Goal: Task Accomplishment & Management: Manage account settings

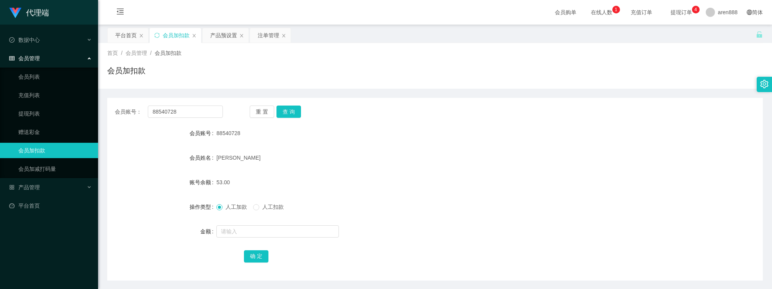
click at [244, 151] on div "[PERSON_NAME]" at bounding box center [407, 157] width 383 height 15
click at [205, 114] on input "88540728" at bounding box center [185, 111] width 75 height 12
paste input "88540728"
click at [293, 107] on button "查 询" at bounding box center [289, 111] width 25 height 12
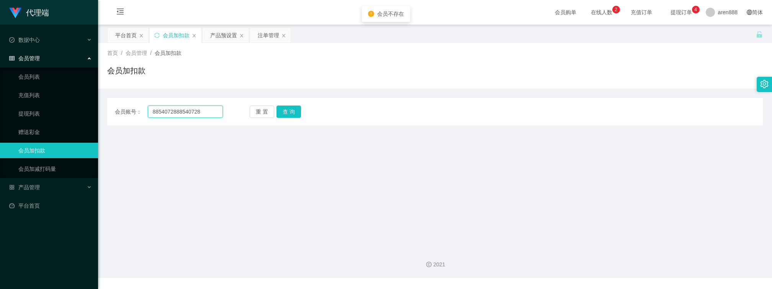
click at [212, 106] on input "8854072888540728" at bounding box center [185, 111] width 75 height 12
paste input "text"
type input "88540728"
click at [280, 108] on button "查 询" at bounding box center [289, 111] width 25 height 12
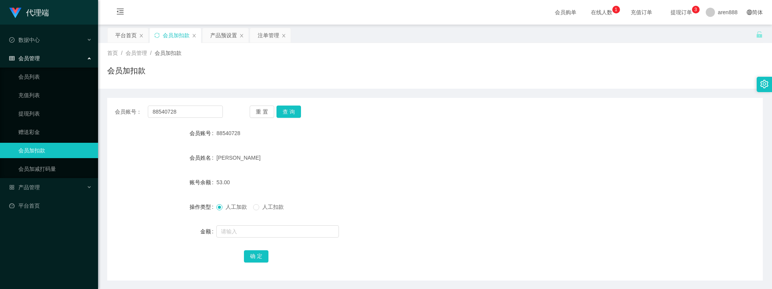
drag, startPoint x: 354, startPoint y: 208, endPoint x: 328, endPoint y: 181, distance: 38.2
click at [350, 204] on div "人工加款 人工扣款" at bounding box center [407, 206] width 383 height 15
click at [197, 115] on input "88540728" at bounding box center [185, 111] width 75 height 12
drag, startPoint x: 286, startPoint y: 112, endPoint x: 283, endPoint y: 114, distance: 4.1
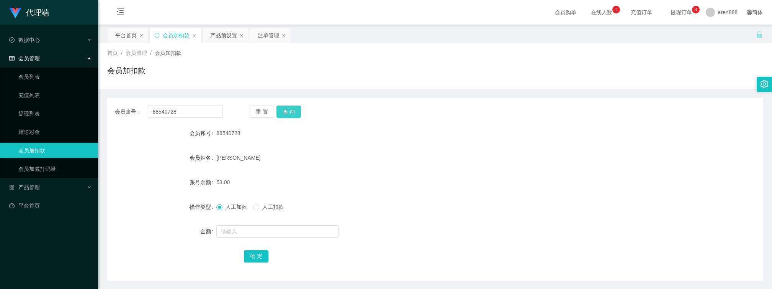
click at [287, 112] on button "查 询" at bounding box center [289, 111] width 25 height 12
click at [259, 234] on input "text" at bounding box center [277, 231] width 123 height 12
type input "835"
click at [646, 52] on div "首页 / 会员管理 / 会员加扣款 /" at bounding box center [435, 53] width 656 height 8
click at [260, 262] on button "确 定" at bounding box center [256, 256] width 25 height 12
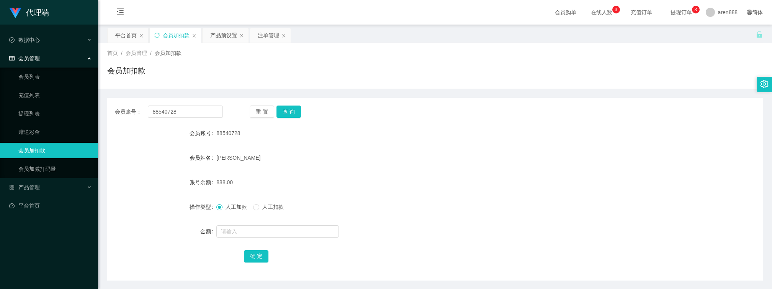
drag, startPoint x: 400, startPoint y: 183, endPoint x: 356, endPoint y: 164, distance: 47.7
click at [399, 183] on div "888.00" at bounding box center [407, 181] width 383 height 15
click at [370, 200] on div "人工加款 人工扣款" at bounding box center [407, 206] width 383 height 15
